Goal: Complete application form

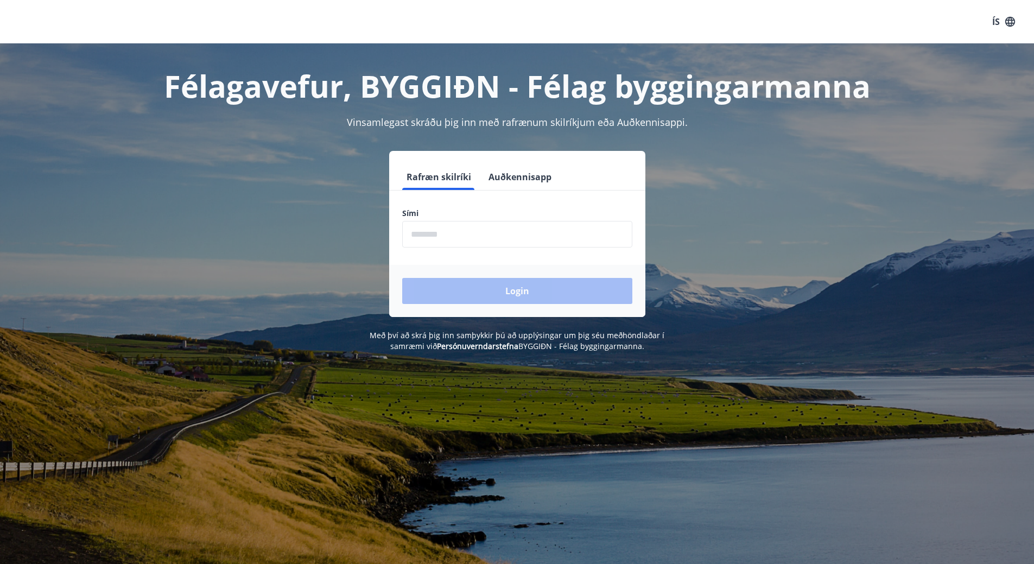
click at [480, 224] on input "phone" at bounding box center [517, 234] width 230 height 27
type input "********"
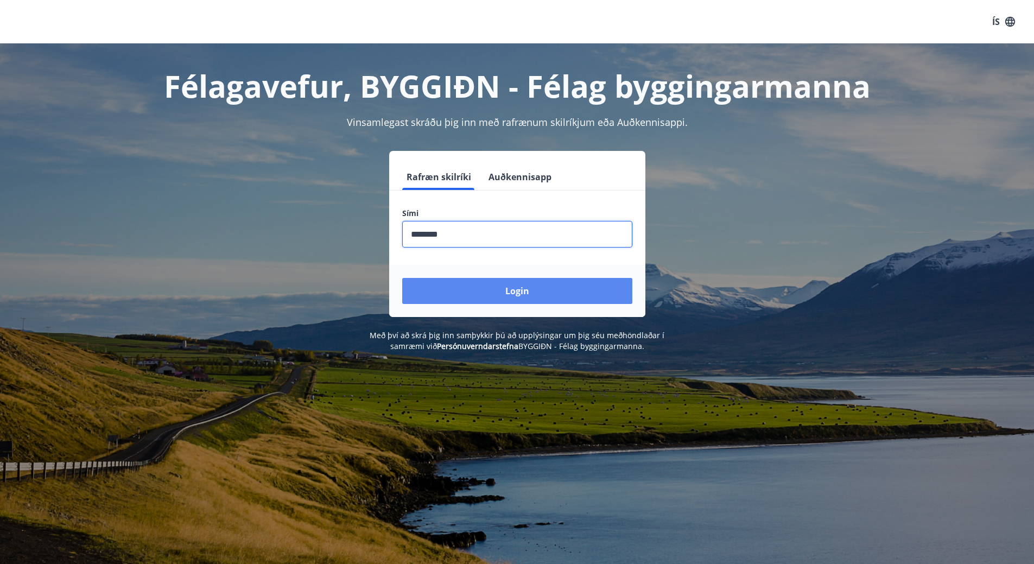
click at [490, 287] on button "Login" at bounding box center [517, 291] width 230 height 26
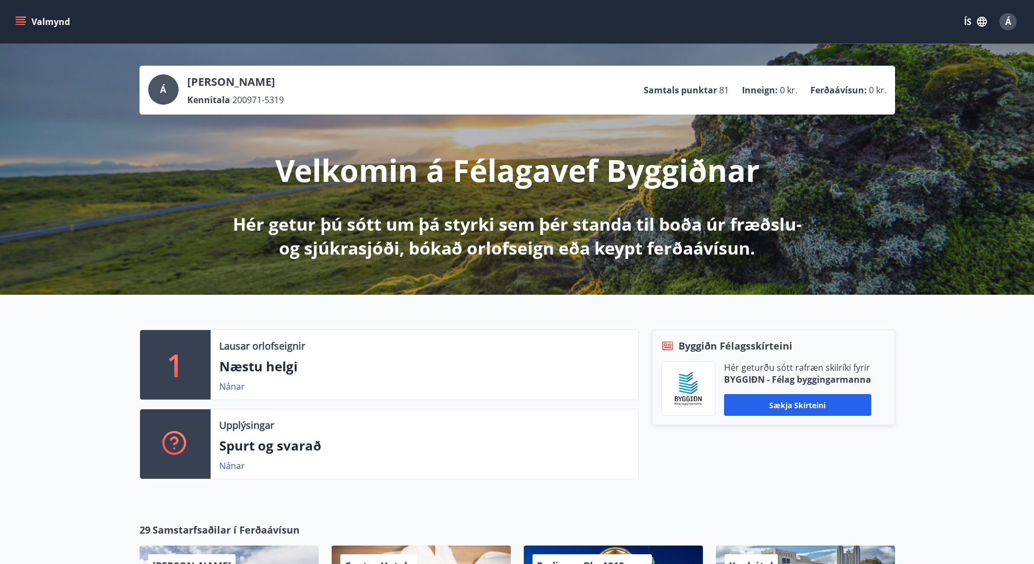
click at [20, 17] on icon "menu" at bounding box center [22, 17] width 12 height 1
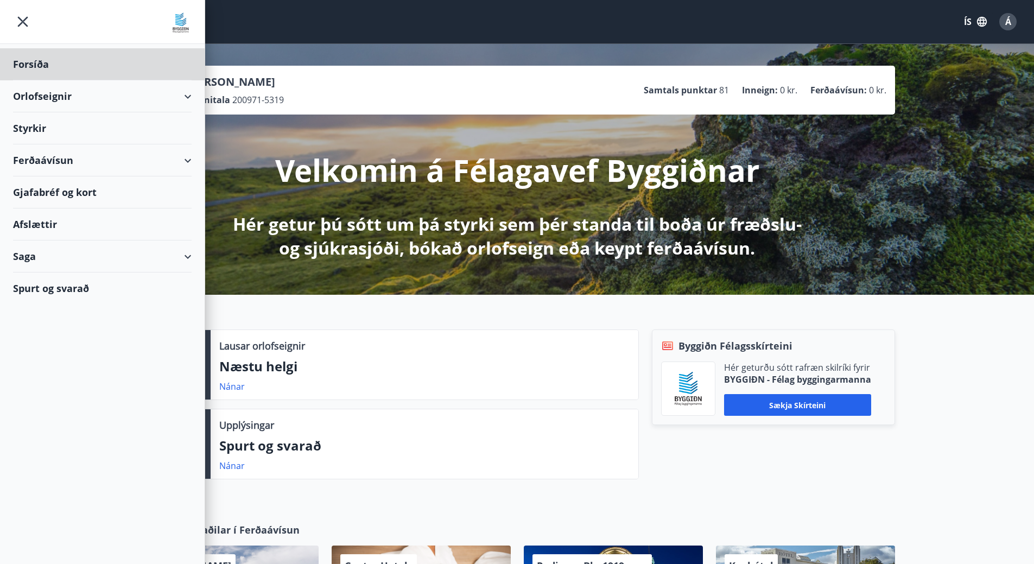
click at [37, 126] on div "Styrkir" at bounding box center [102, 128] width 179 height 32
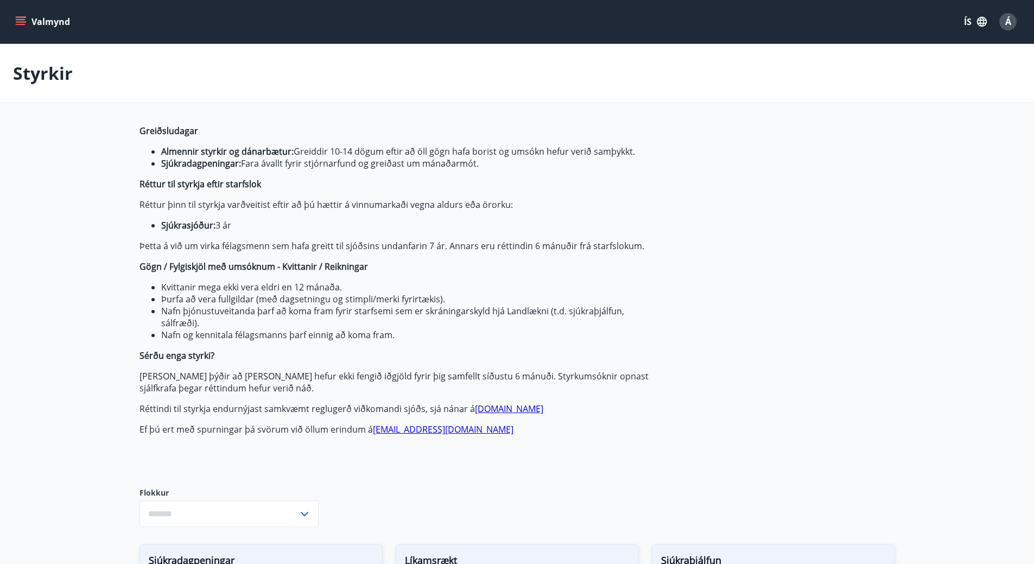
type input "***"
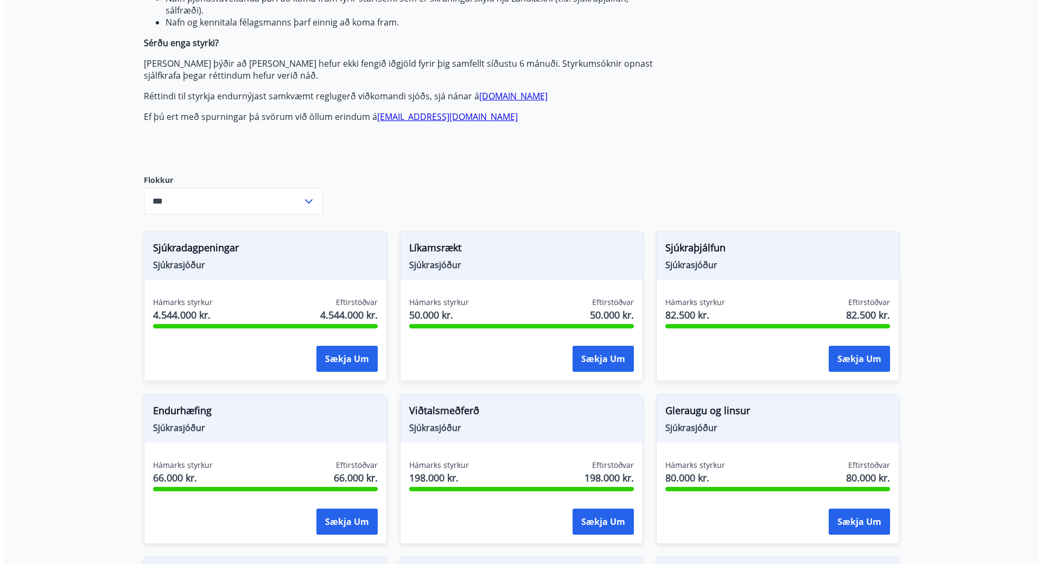
scroll to position [326, 0]
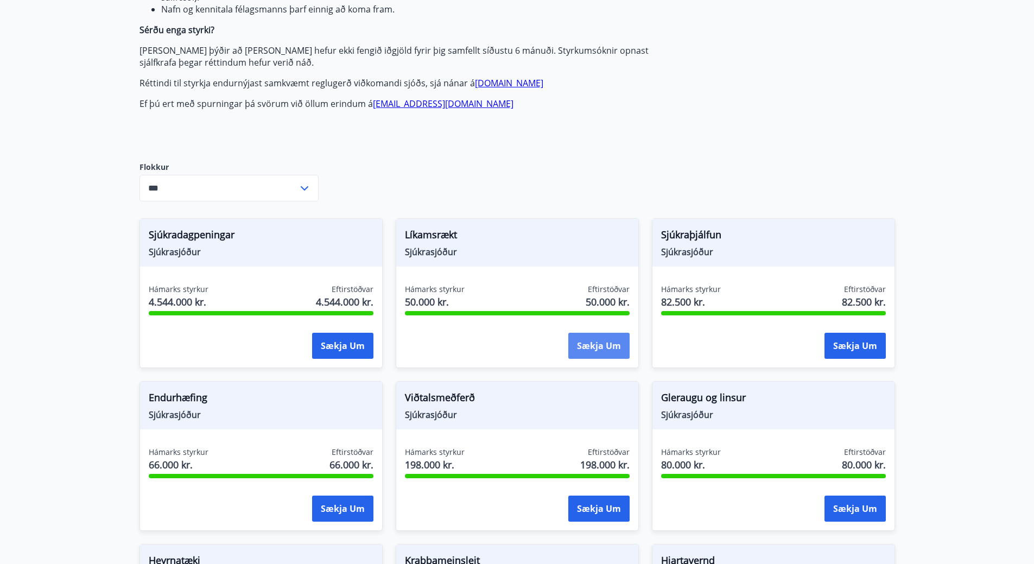
click at [603, 345] on button "Sækja um" at bounding box center [598, 346] width 61 height 26
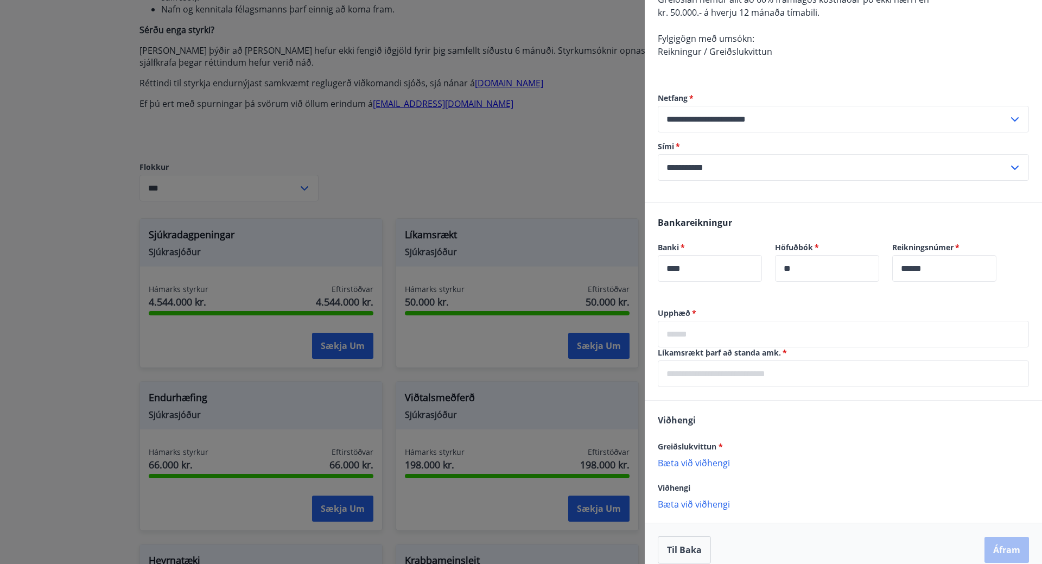
scroll to position [199, 0]
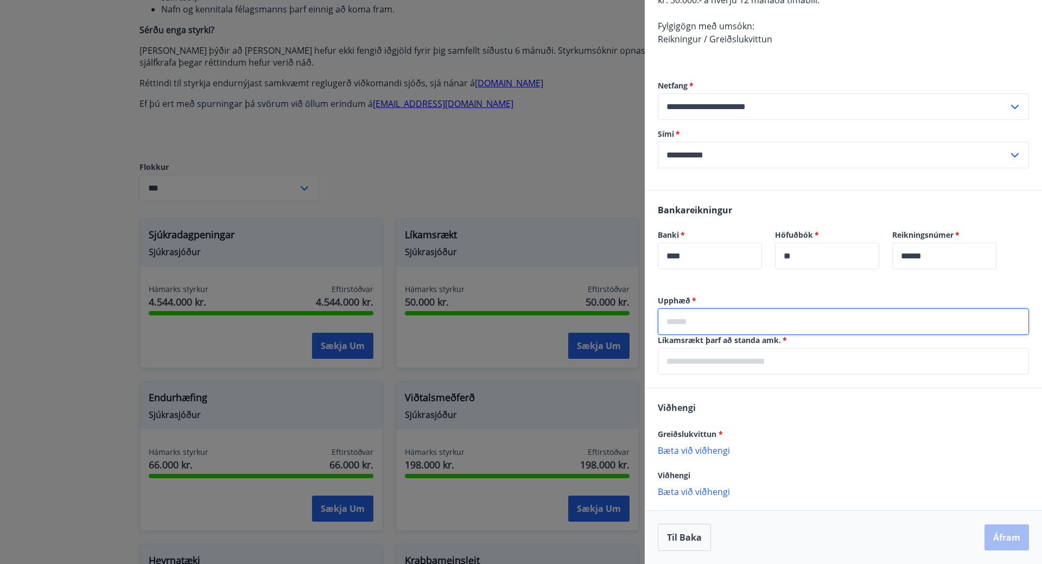
click at [716, 319] on input "text" at bounding box center [843, 321] width 371 height 27
type input "*******"
click at [725, 363] on input "text" at bounding box center [843, 361] width 371 height 27
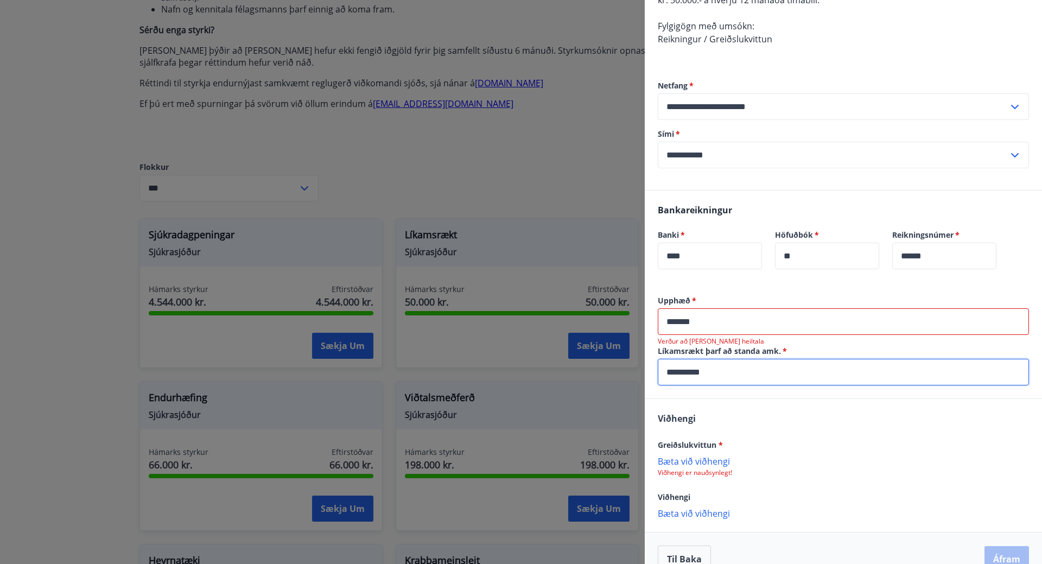
type input "**********"
click at [721, 418] on div "Viðhengi Greiðslukvittun * Bæta við viðhengi Viðhengi er nauðsynlegt! Viðhengi …" at bounding box center [843, 465] width 397 height 132
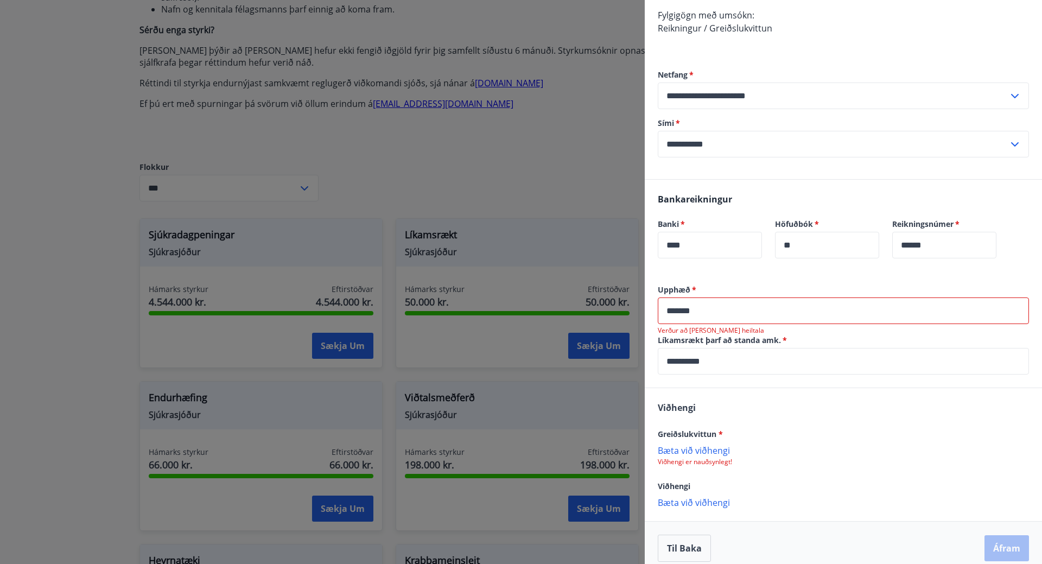
scroll to position [221, 0]
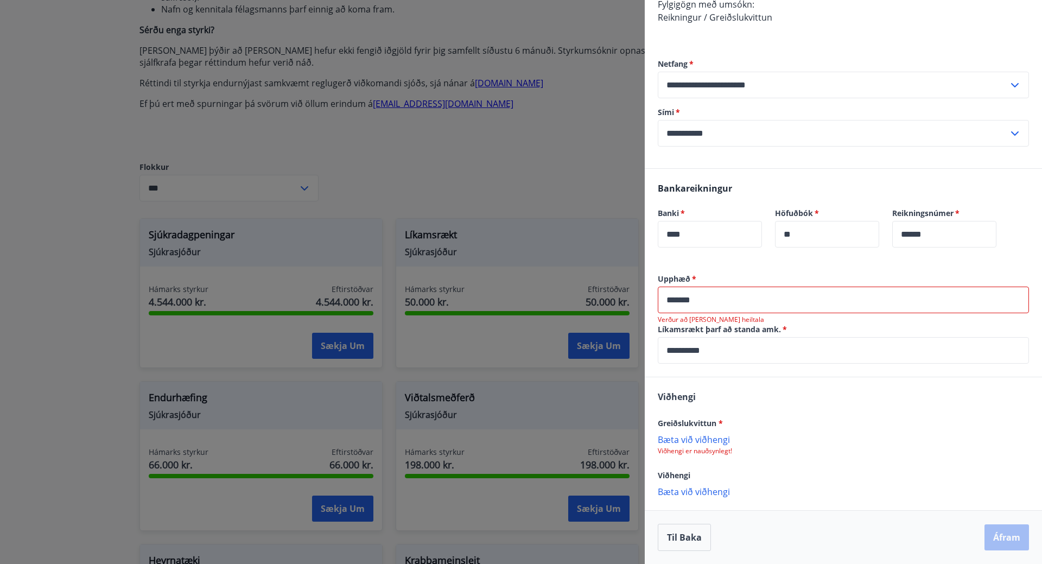
click at [720, 438] on p "Bæta við viðhengi" at bounding box center [843, 439] width 371 height 11
click at [710, 439] on p "Bæta við viðhengi" at bounding box center [843, 439] width 371 height 11
click at [706, 492] on p "Bæta við viðhengi" at bounding box center [843, 491] width 371 height 11
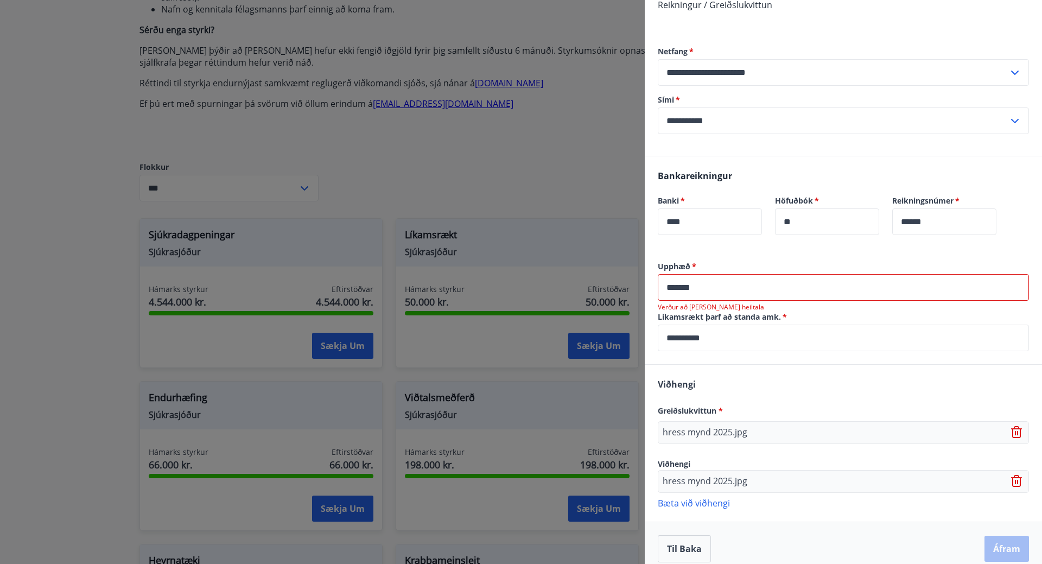
scroll to position [245, 0]
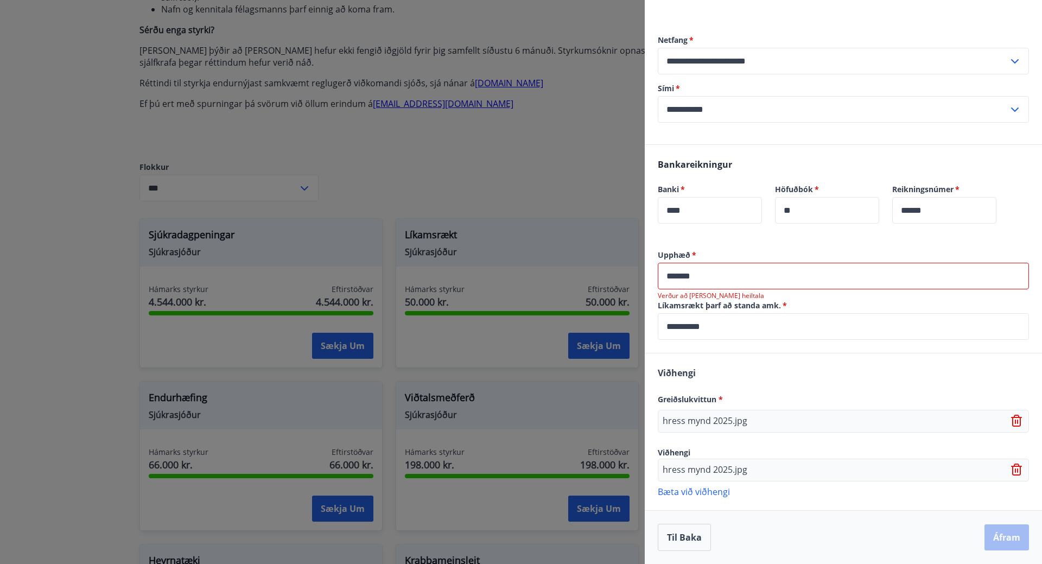
click at [998, 536] on div "Til baka Áfram" at bounding box center [843, 537] width 371 height 27
click at [704, 275] on input "*******" at bounding box center [843, 276] width 371 height 27
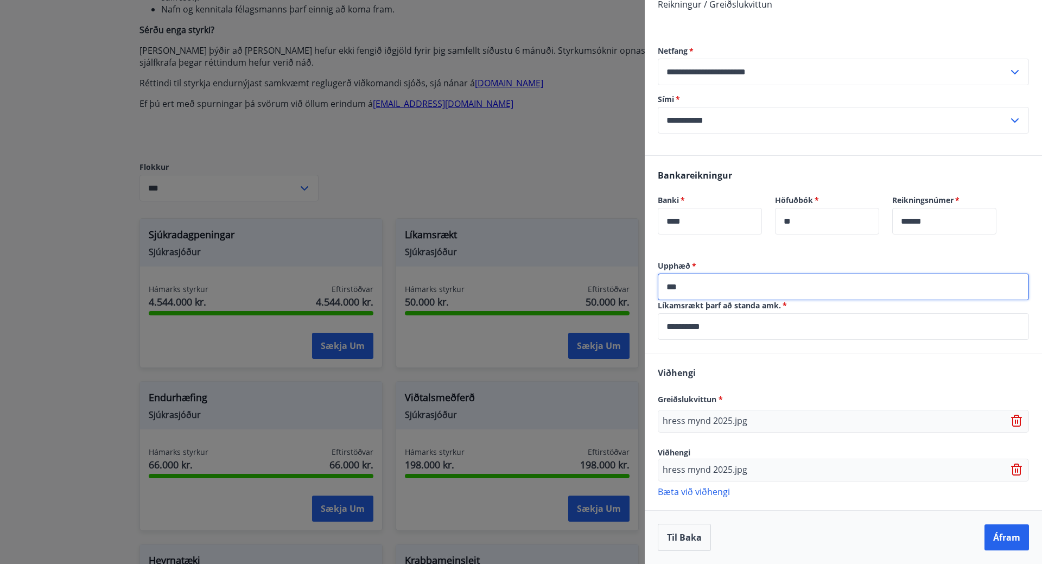
scroll to position [234, 0]
type input "******"
click at [796, 368] on div "Viðhengi Greiðslukvittun * hress mynd 2025.jpg Viðhengi hress mynd 2025.jpg [PE…" at bounding box center [843, 431] width 397 height 156
click at [711, 471] on p "hress mynd 2025.jpg" at bounding box center [705, 470] width 85 height 13
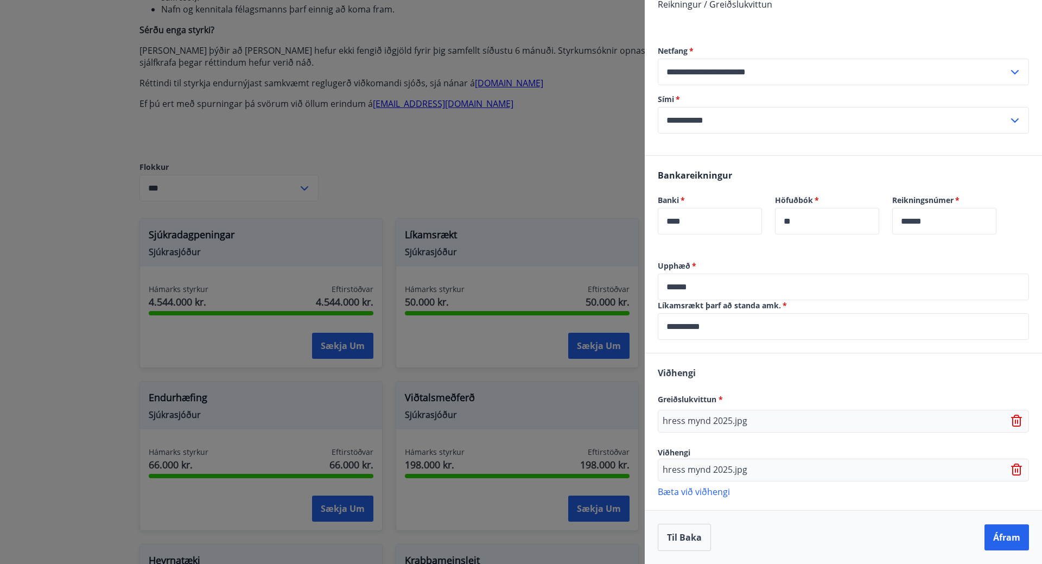
click at [962, 423] on div "hress mynd 2025.jpg" at bounding box center [843, 421] width 371 height 23
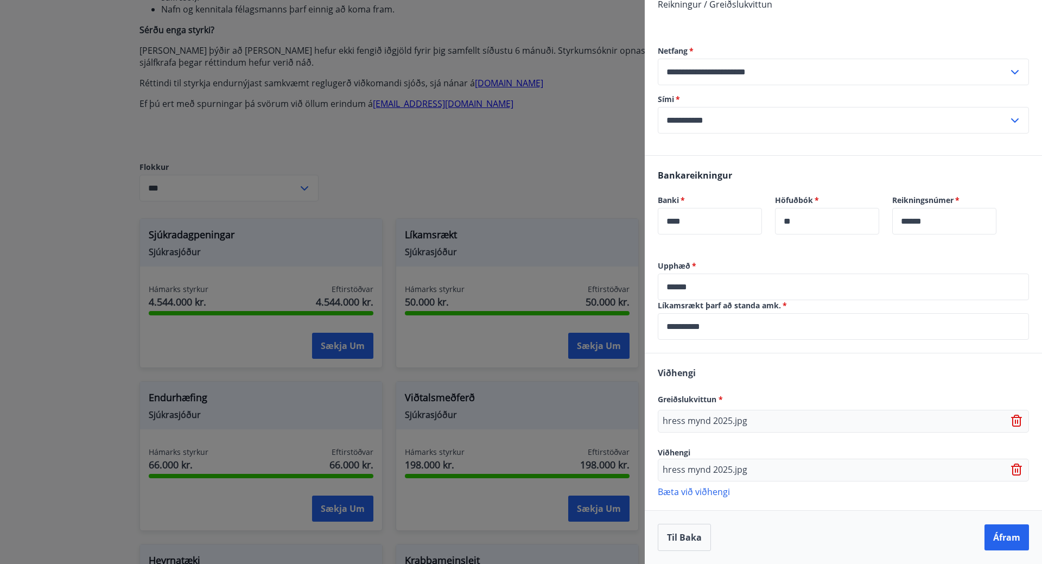
click at [710, 493] on p "Bæta við viðhengi" at bounding box center [843, 491] width 371 height 11
click at [1002, 532] on button "Áfram" at bounding box center [1007, 537] width 45 height 26
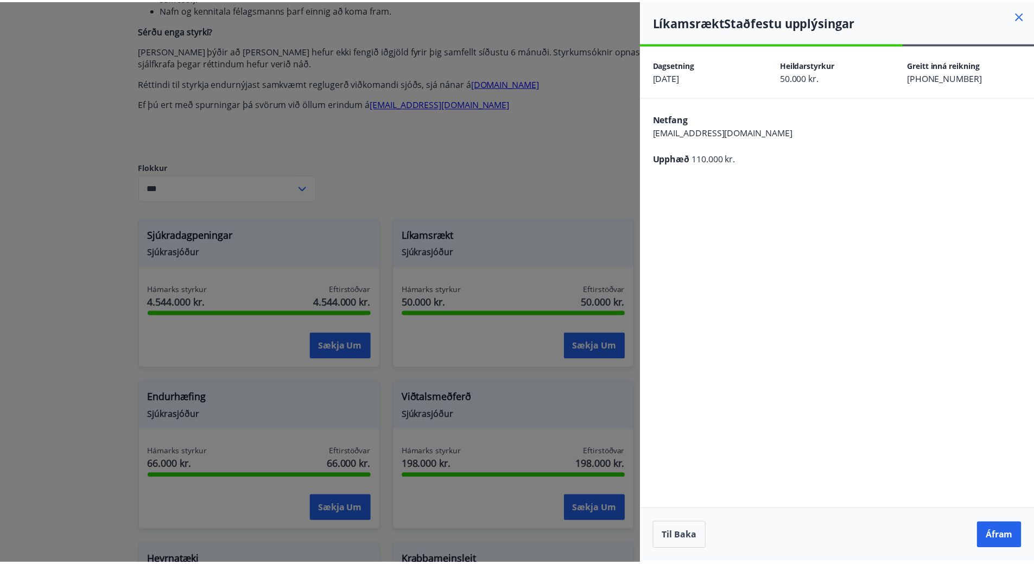
scroll to position [0, 0]
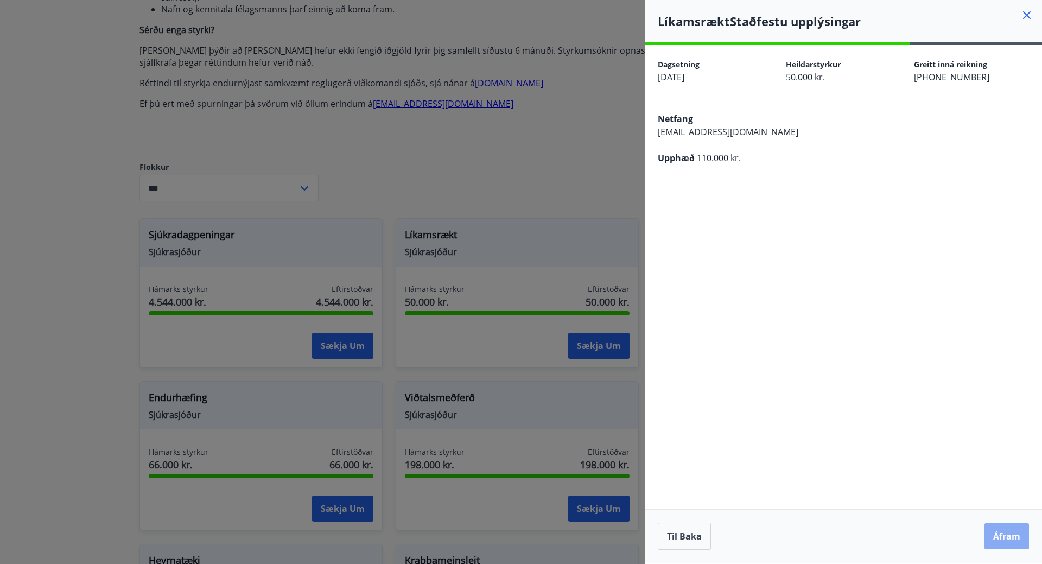
click at [1007, 535] on button "Áfram" at bounding box center [1007, 536] width 45 height 26
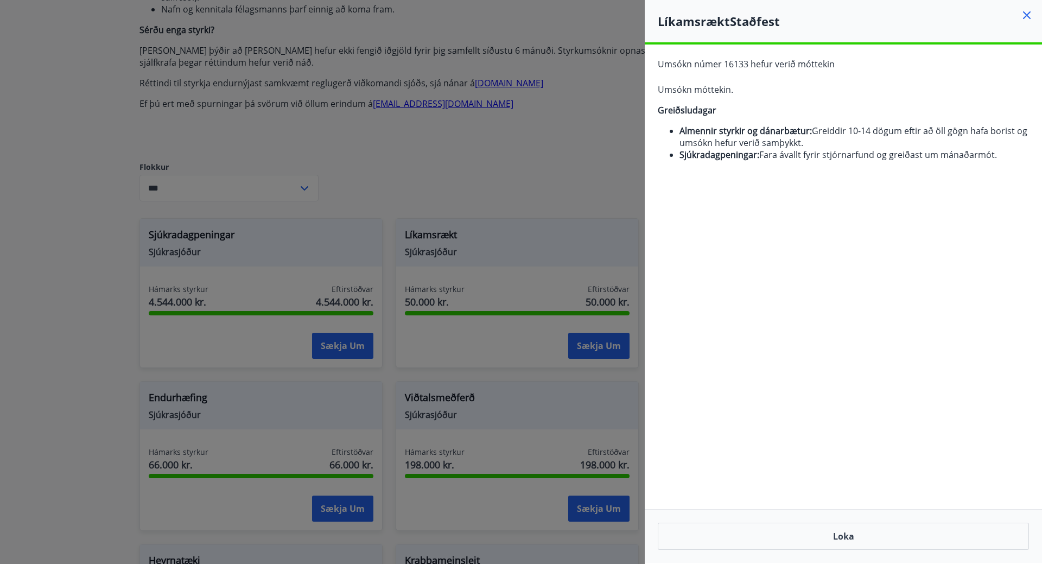
click at [1027, 13] on icon at bounding box center [1027, 15] width 13 height 13
